Goal: Task Accomplishment & Management: Complete application form

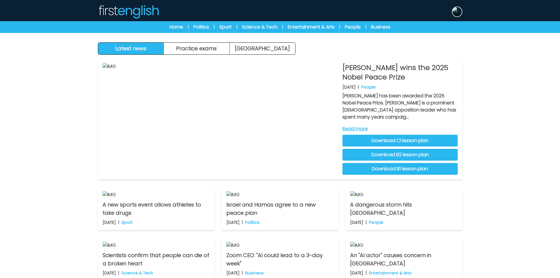
drag, startPoint x: 455, startPoint y: 9, endPoint x: 459, endPoint y: 54, distance: 45.2
click at [455, 9] on img at bounding box center [457, 11] width 9 height 9
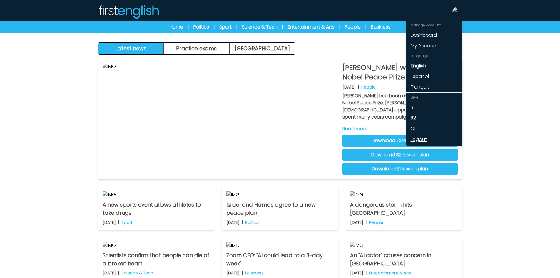
click at [422, 136] on link "Logout" at bounding box center [434, 139] width 56 height 11
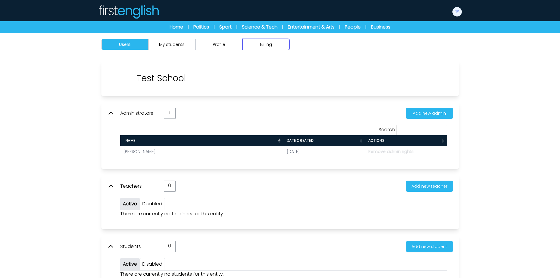
click at [271, 45] on button "Billing" at bounding box center [266, 44] width 47 height 11
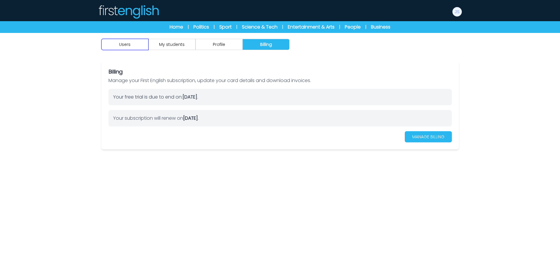
click at [121, 46] on button "Users" at bounding box center [124, 44] width 47 height 11
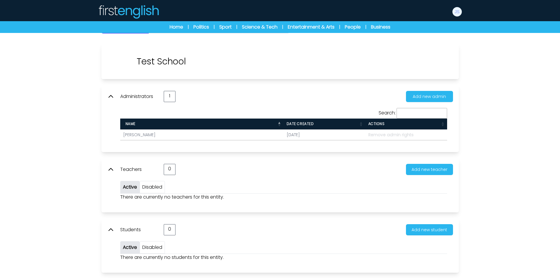
scroll to position [33, 0]
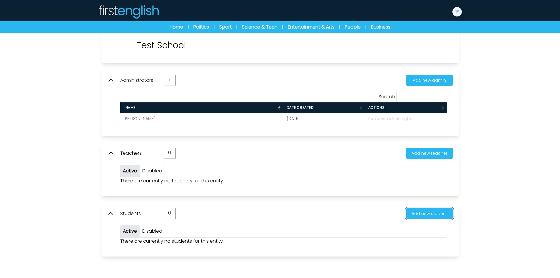
click at [423, 214] on button "Add new student" at bounding box center [429, 213] width 47 height 11
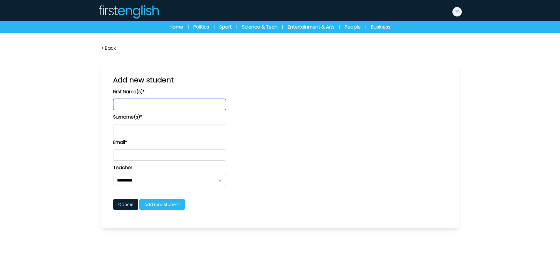
click at [170, 105] on input "text" at bounding box center [169, 104] width 113 height 11
click at [164, 108] on input "text" at bounding box center [169, 104] width 113 height 11
type input "*"
type input "****"
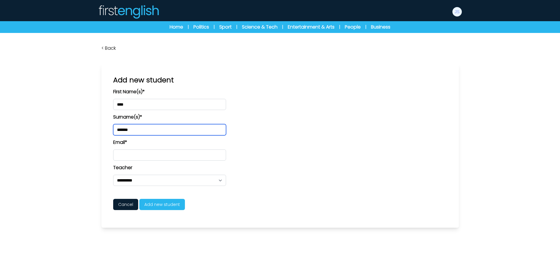
type input "*******"
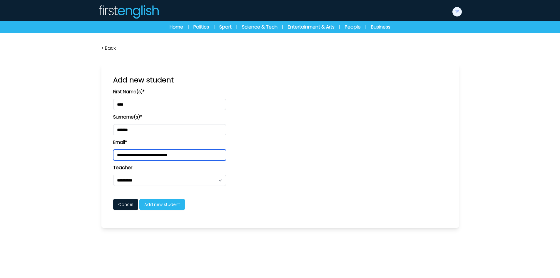
type input "**********"
click at [224, 198] on form "**********" at bounding box center [280, 149] width 334 height 122
click at [163, 205] on span "Add new student" at bounding box center [162, 204] width 46 height 11
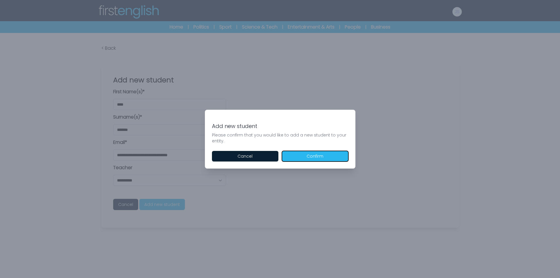
click at [314, 157] on button "Confirm" at bounding box center [315, 156] width 66 height 11
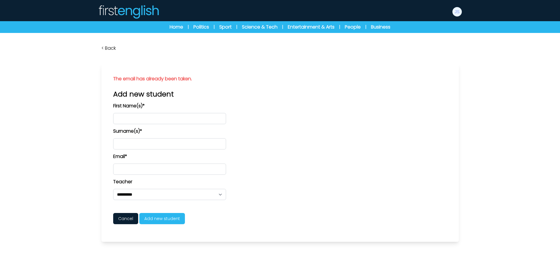
click at [111, 47] on link "< Back" at bounding box center [108, 48] width 14 height 7
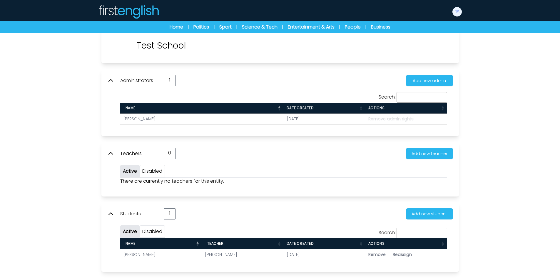
scroll to position [35, 0]
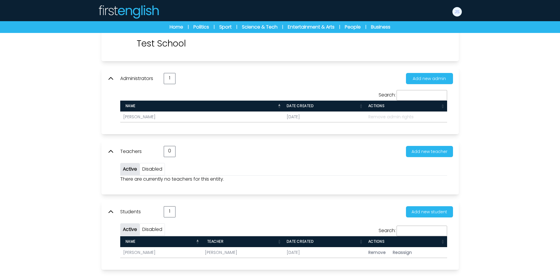
click at [145, 251] on link "[PERSON_NAME]" at bounding box center [139, 252] width 32 height 6
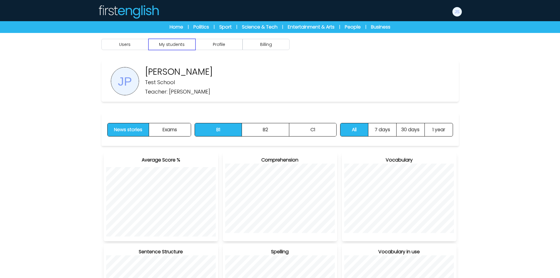
click at [172, 47] on button "My students" at bounding box center [172, 44] width 47 height 11
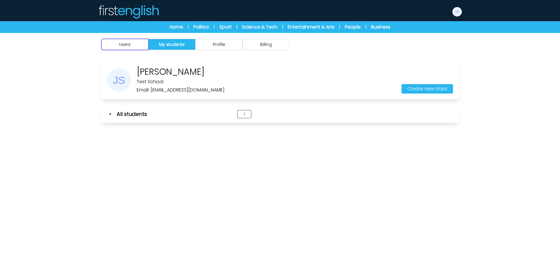
drag, startPoint x: 121, startPoint y: 43, endPoint x: 132, endPoint y: 43, distance: 11.5
click at [121, 43] on button "Users" at bounding box center [124, 44] width 47 height 11
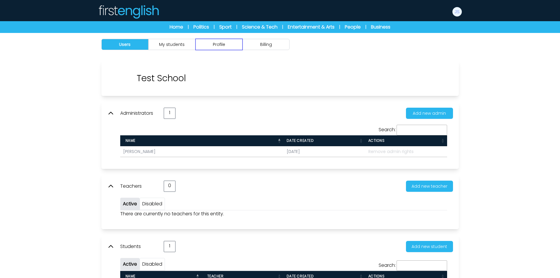
click at [232, 43] on button "Profile" at bounding box center [219, 44] width 47 height 11
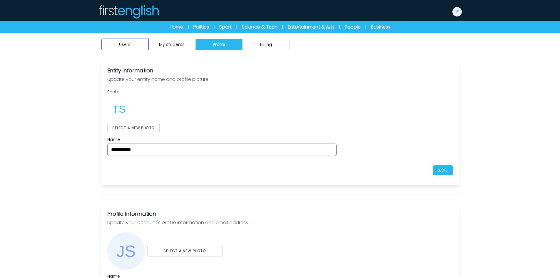
click at [142, 46] on button "Users" at bounding box center [124, 44] width 47 height 11
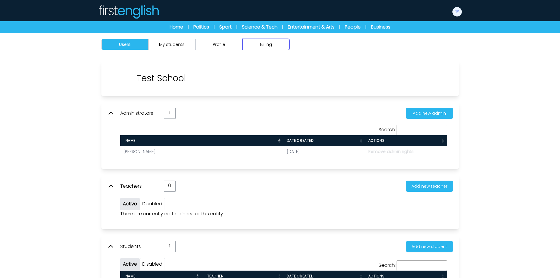
click at [267, 46] on button "Billing" at bounding box center [266, 44] width 47 height 11
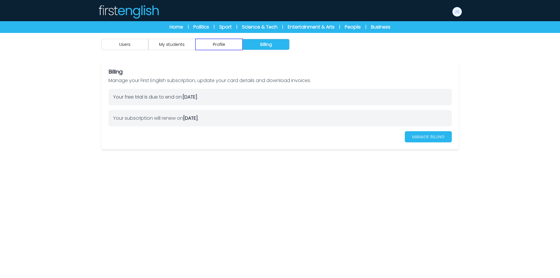
click at [222, 43] on button "Profile" at bounding box center [219, 44] width 47 height 11
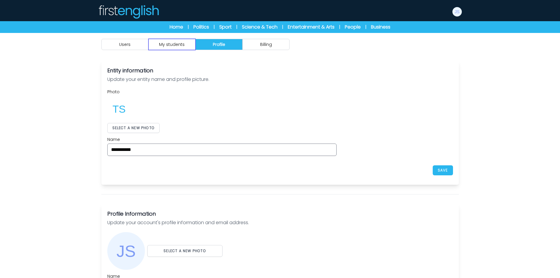
drag, startPoint x: 180, startPoint y: 43, endPoint x: 157, endPoint y: 44, distance: 23.0
click at [176, 44] on button "My students" at bounding box center [172, 44] width 47 height 11
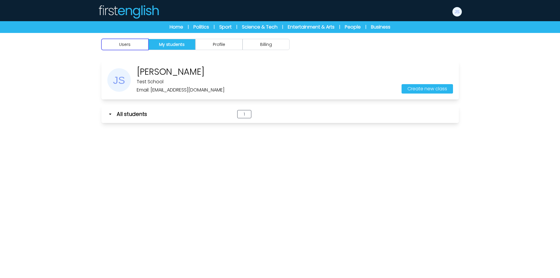
click at [123, 43] on button "Users" at bounding box center [124, 44] width 47 height 11
